Goal: Task Accomplishment & Management: Manage account settings

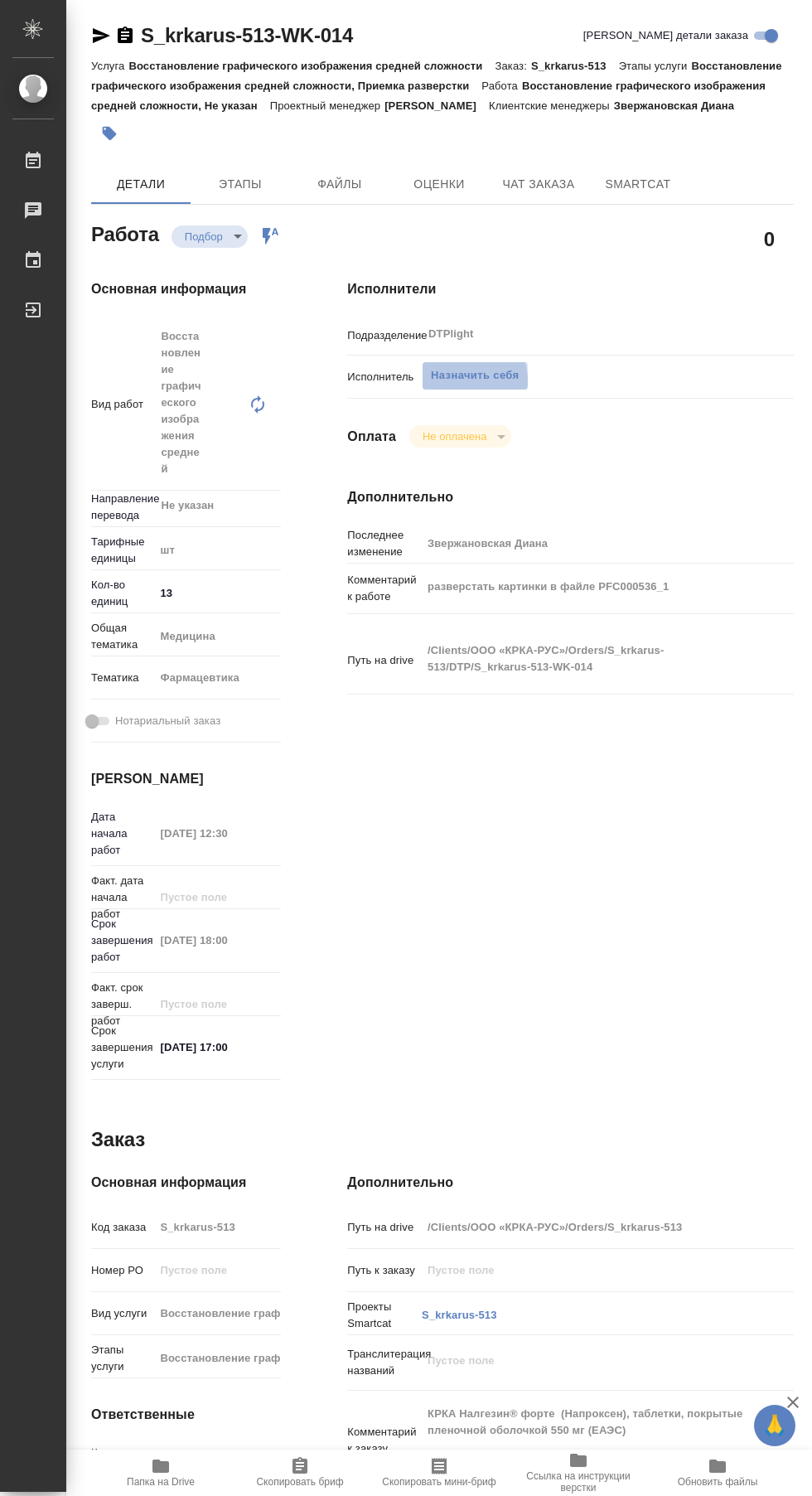
type textarea "x"
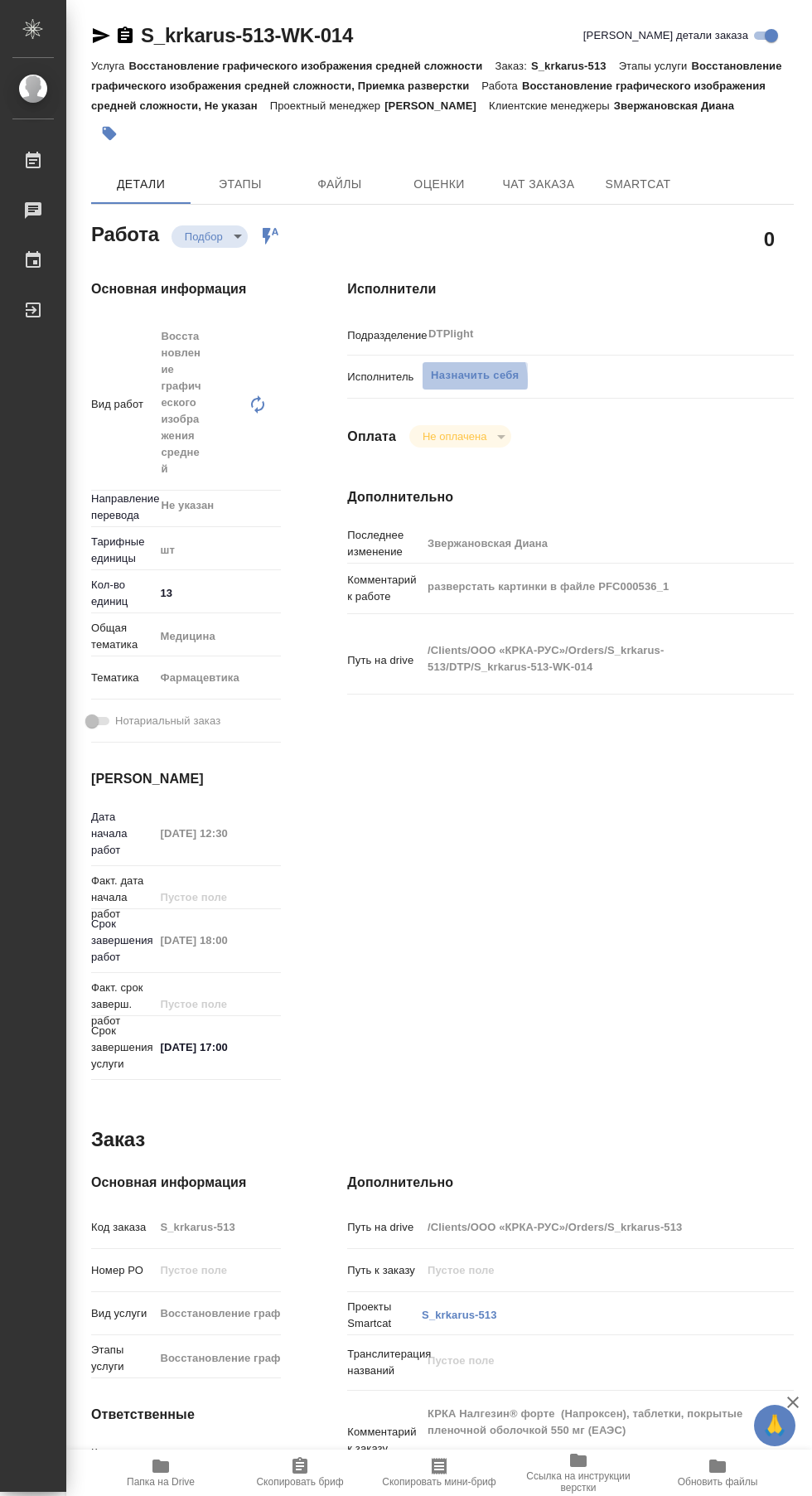
click at [457, 381] on span "Назначить себя" at bounding box center [474, 375] width 87 height 19
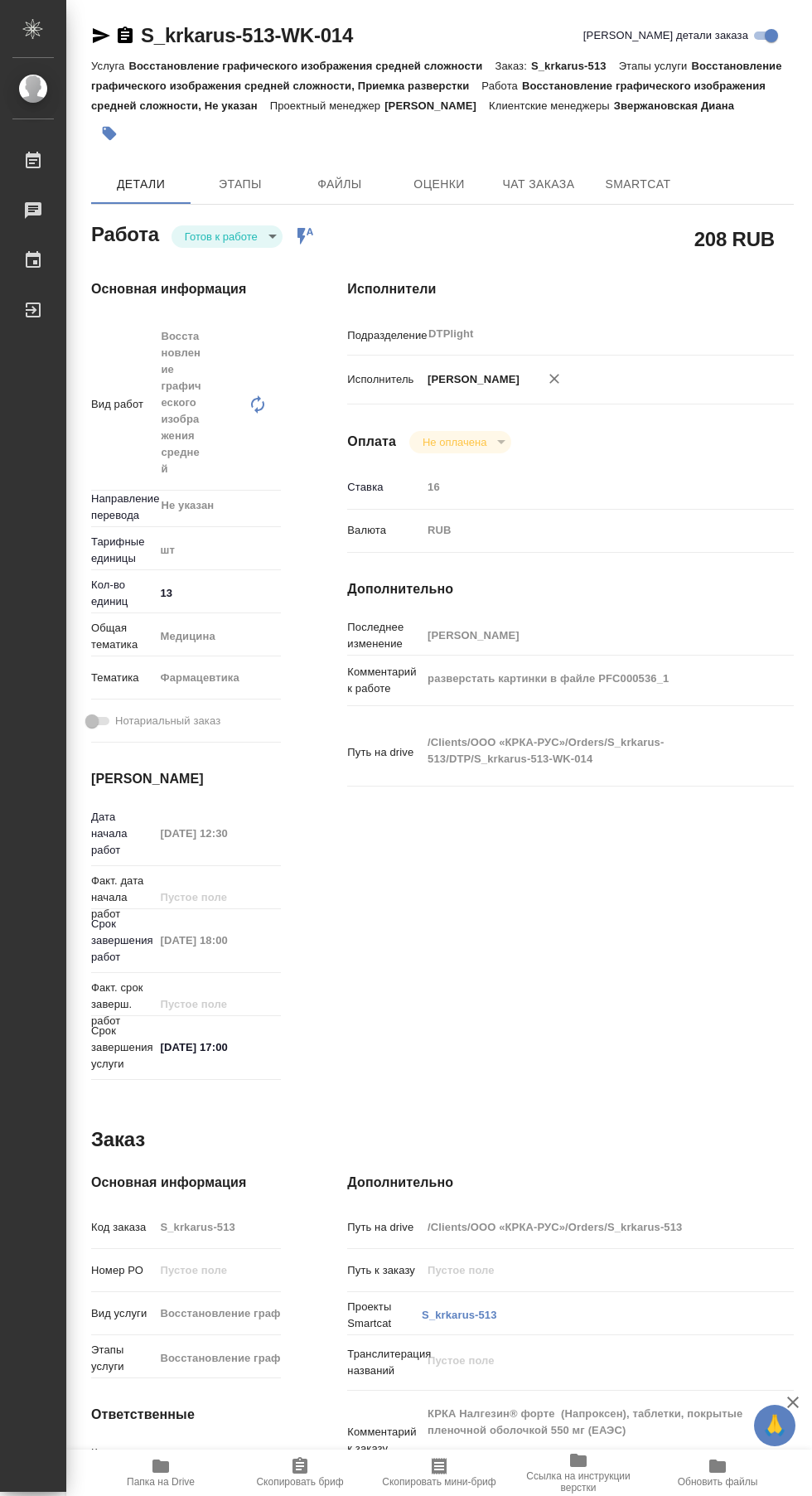
type textarea "x"
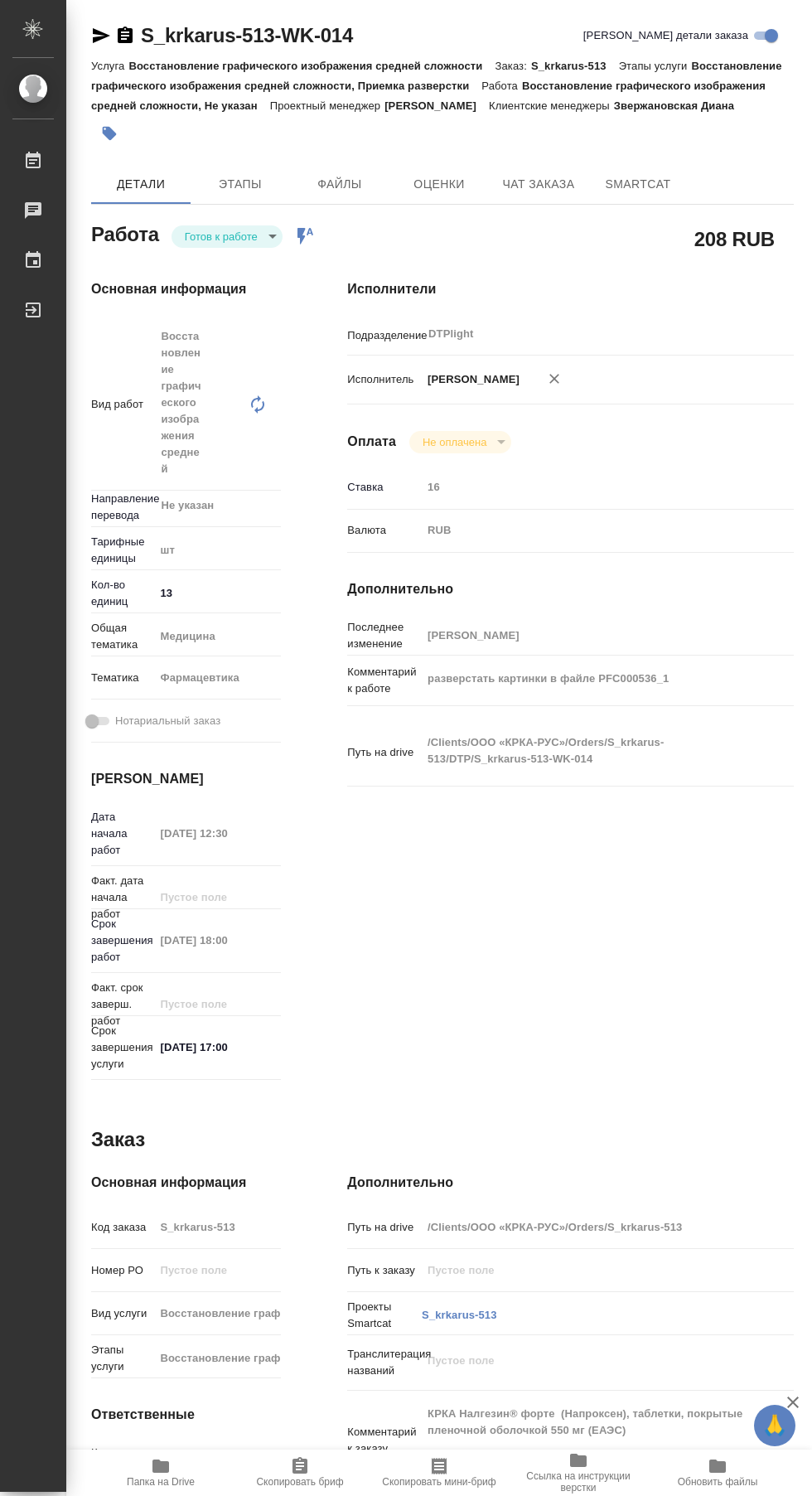
click at [219, 236] on body "🙏 .cls-1 fill:#fff; AWATERA Сархатов [PERSON_NAME] Работы Чаты График Выйти S_k…" at bounding box center [406, 748] width 812 height 1496
type textarea "x"
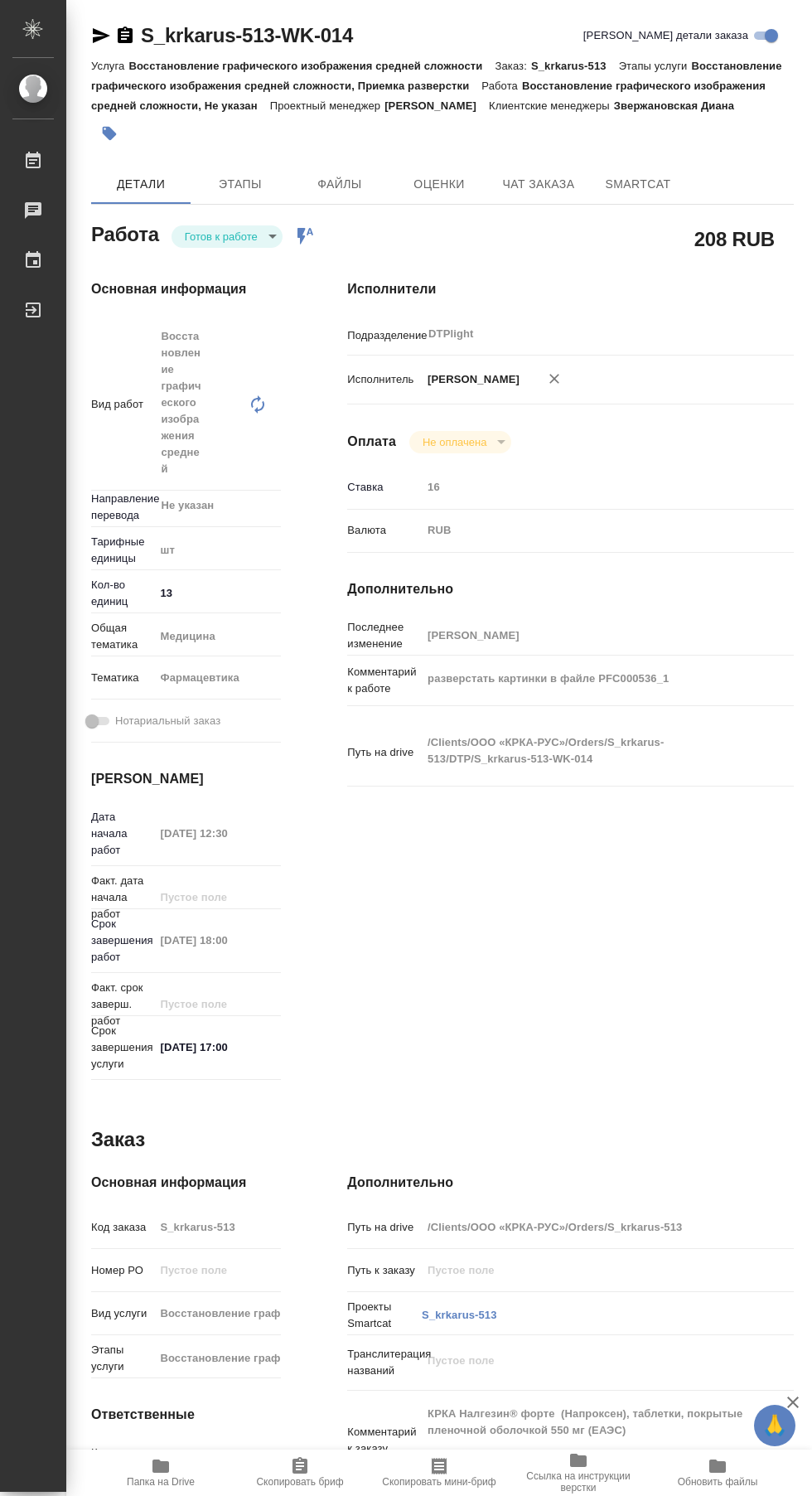
type textarea "x"
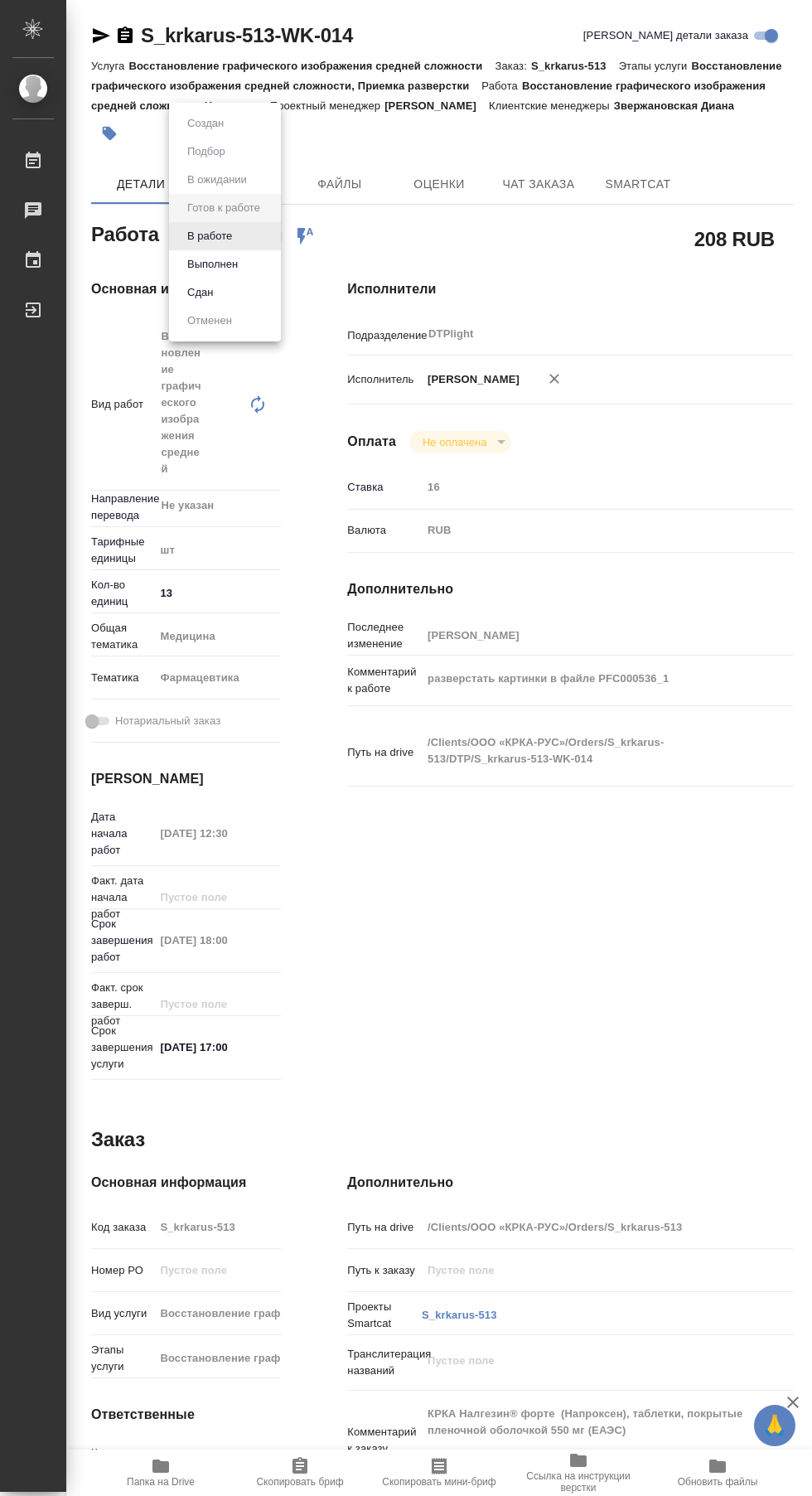
type textarea "x"
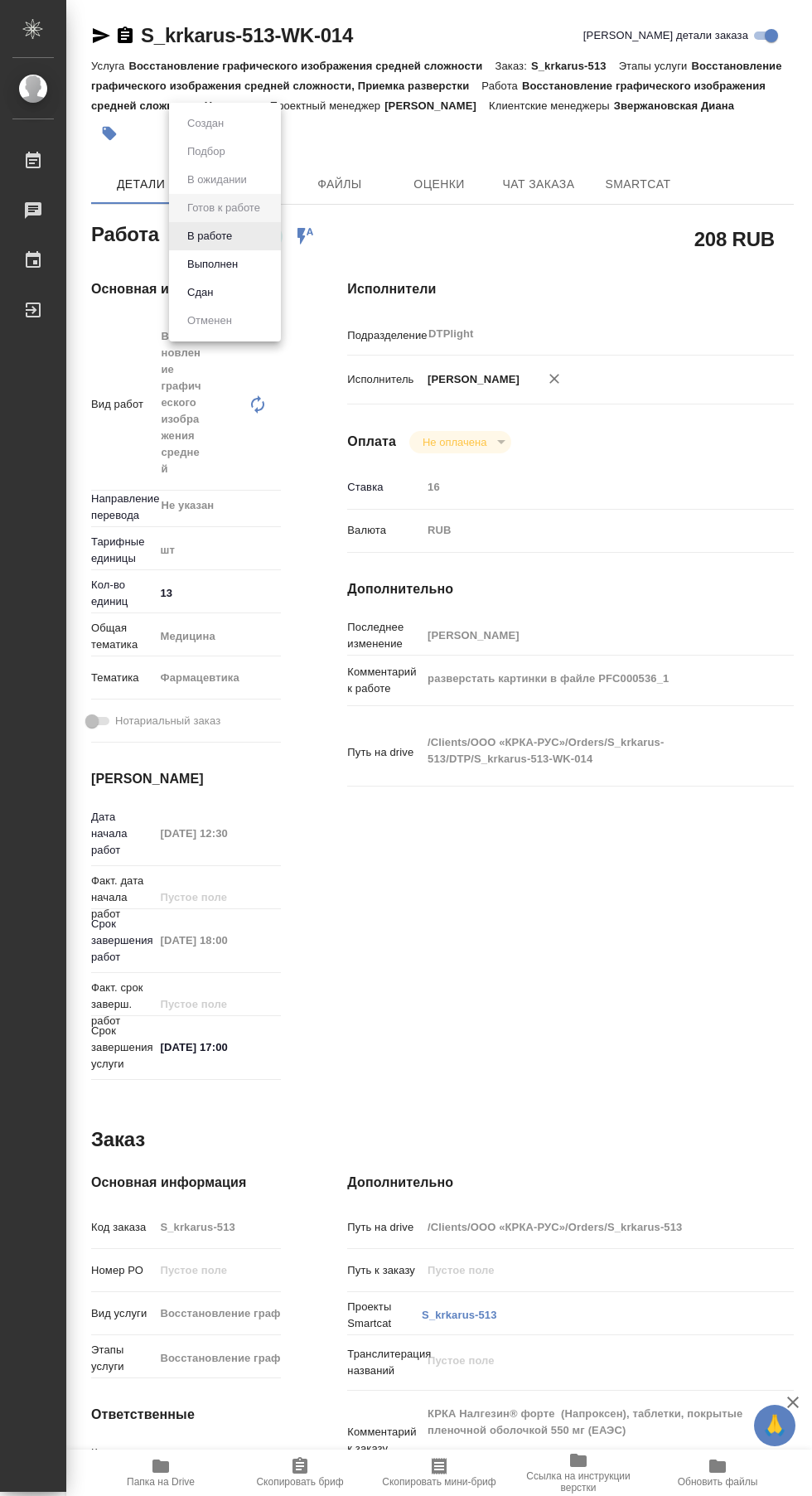
type textarea "x"
click at [180, 222] on li "В работе" at bounding box center [225, 235] width 112 height 28
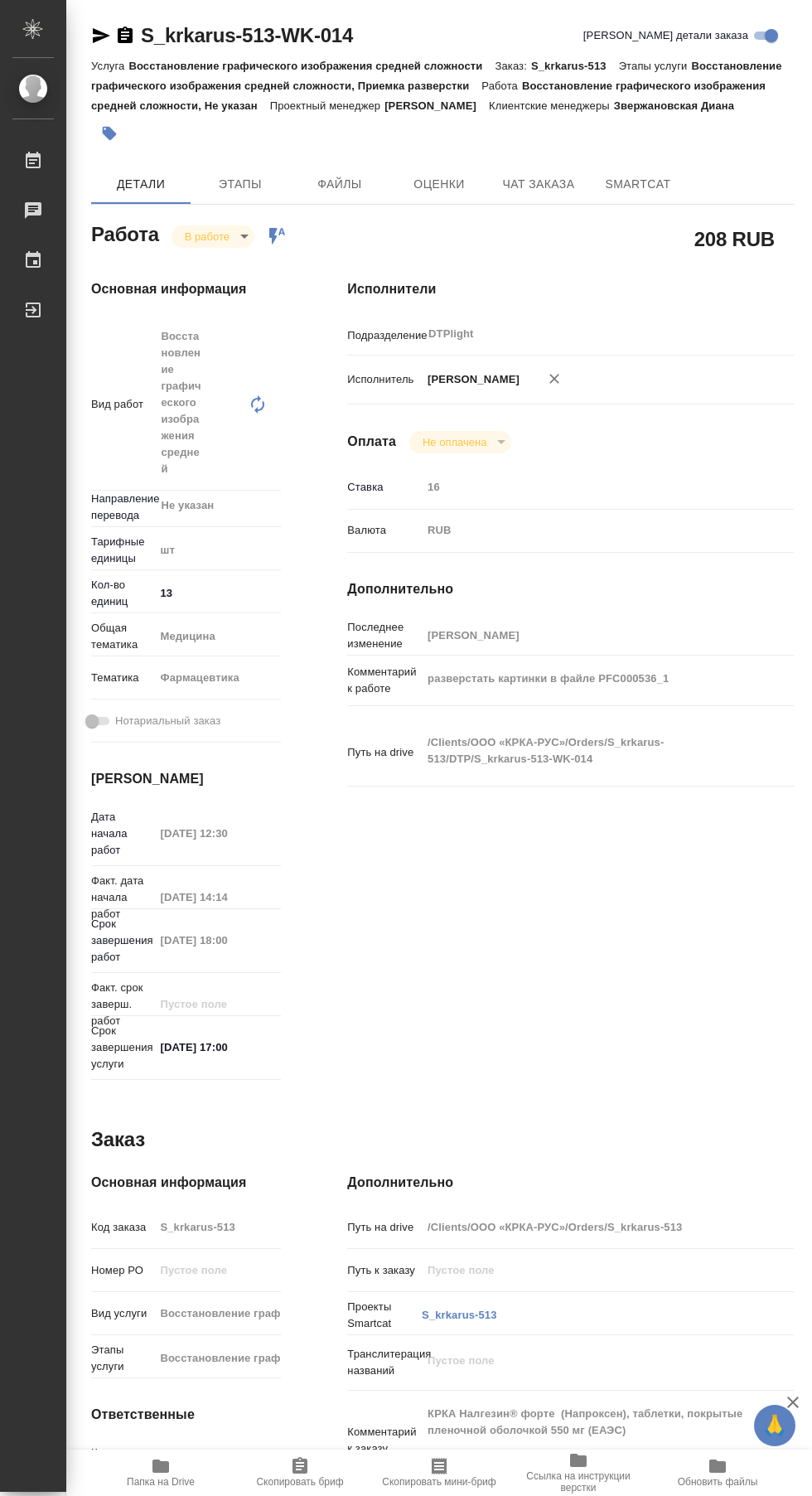
type textarea "x"
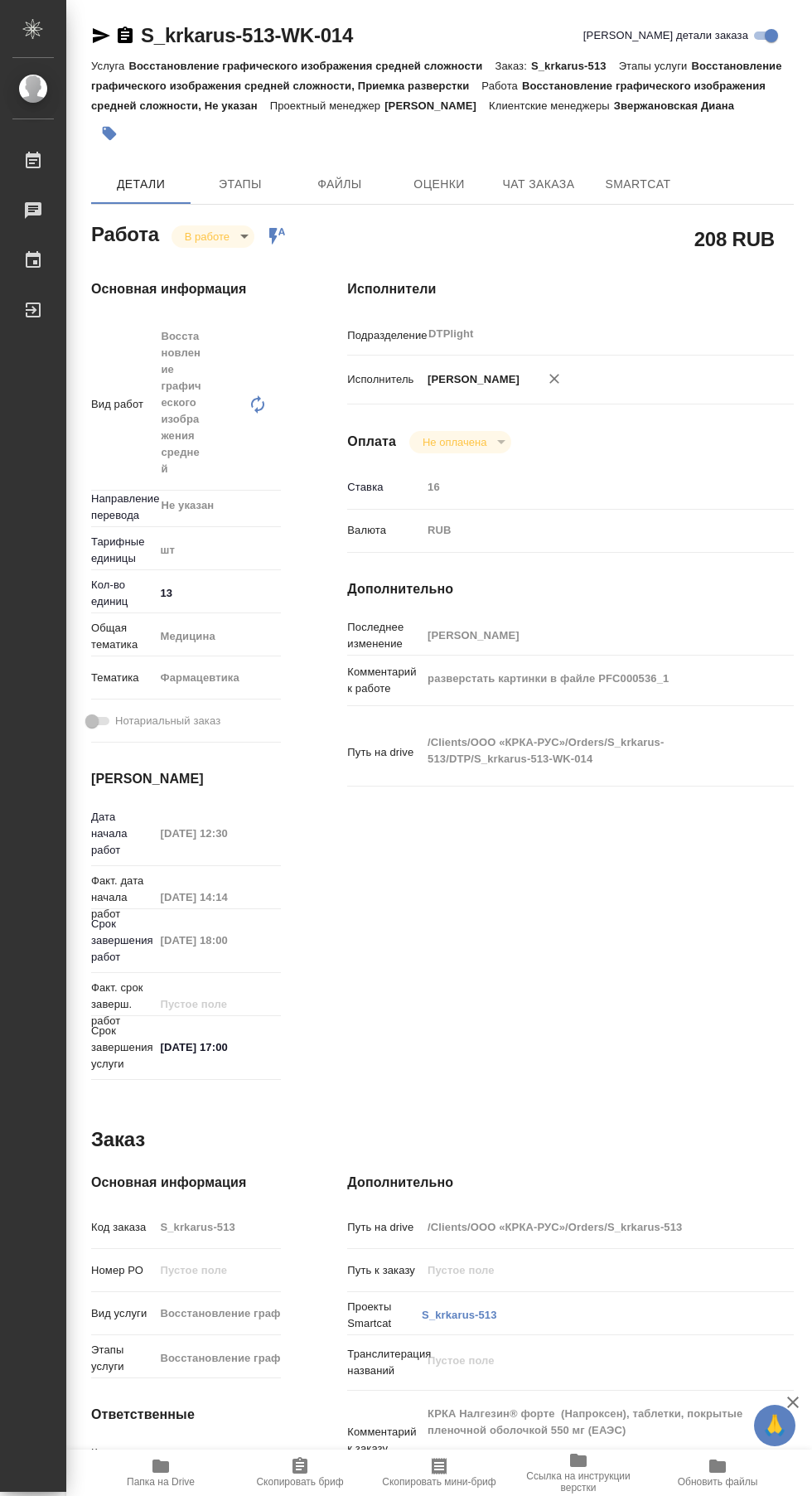
type textarea "x"
